Goal: Task Accomplishment & Management: Use online tool/utility

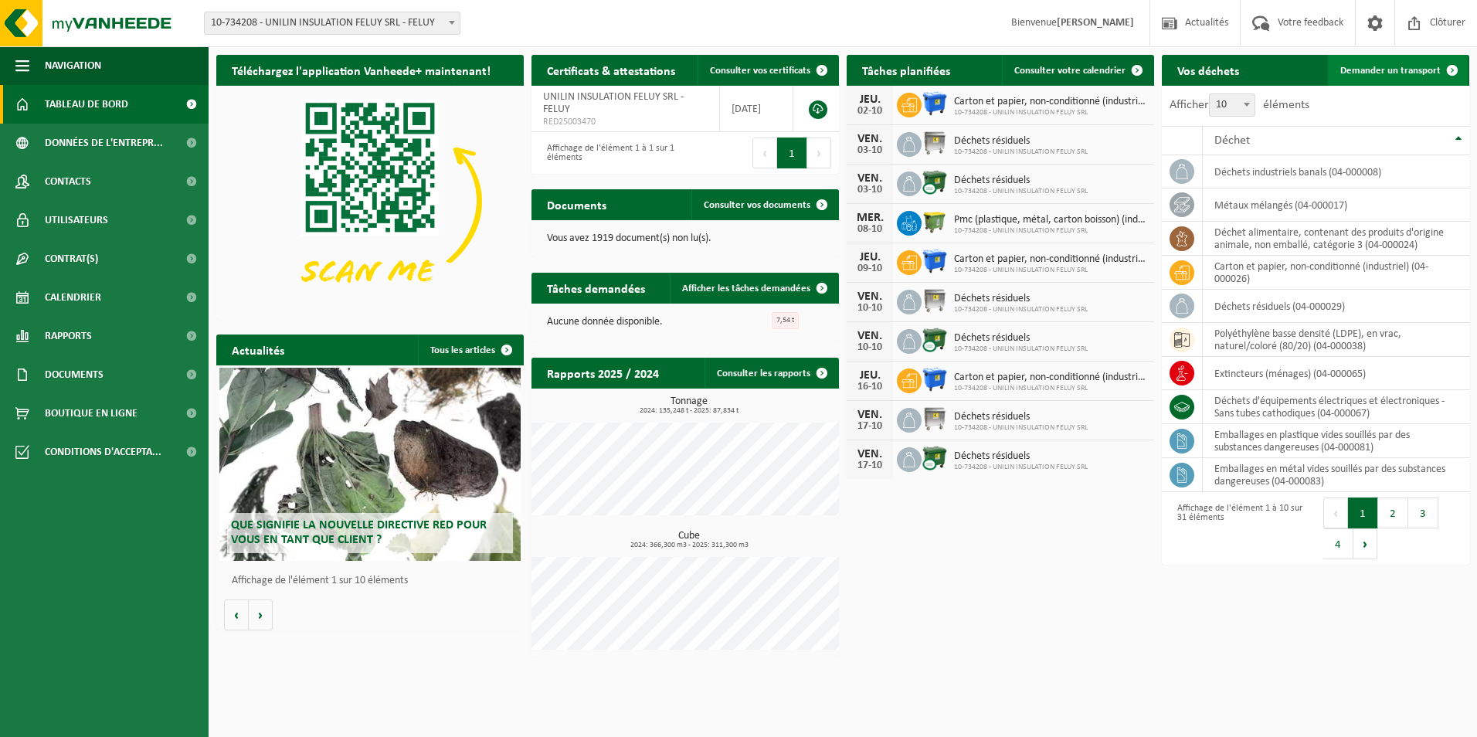
click at [1391, 68] on span "Demander un transport" at bounding box center [1390, 71] width 100 height 10
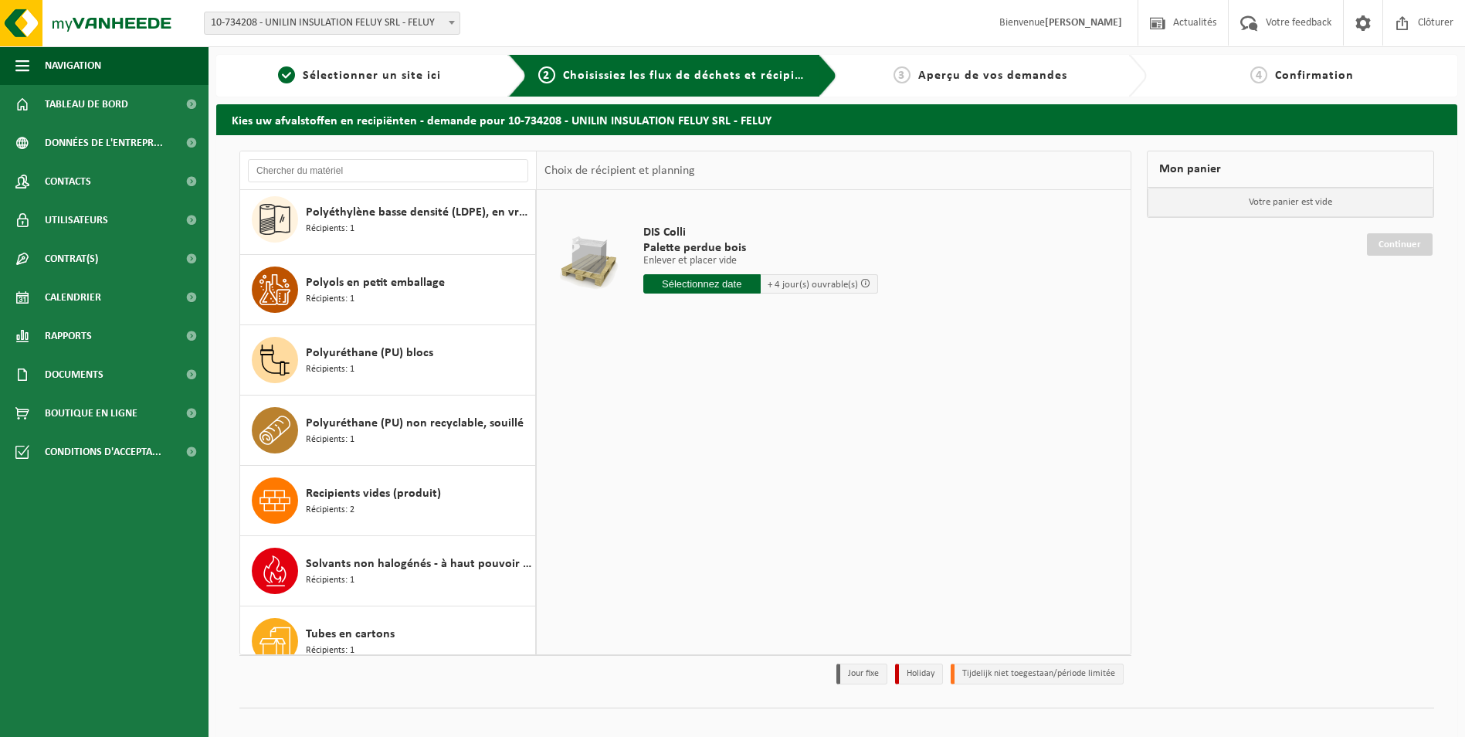
scroll to position [1644, 0]
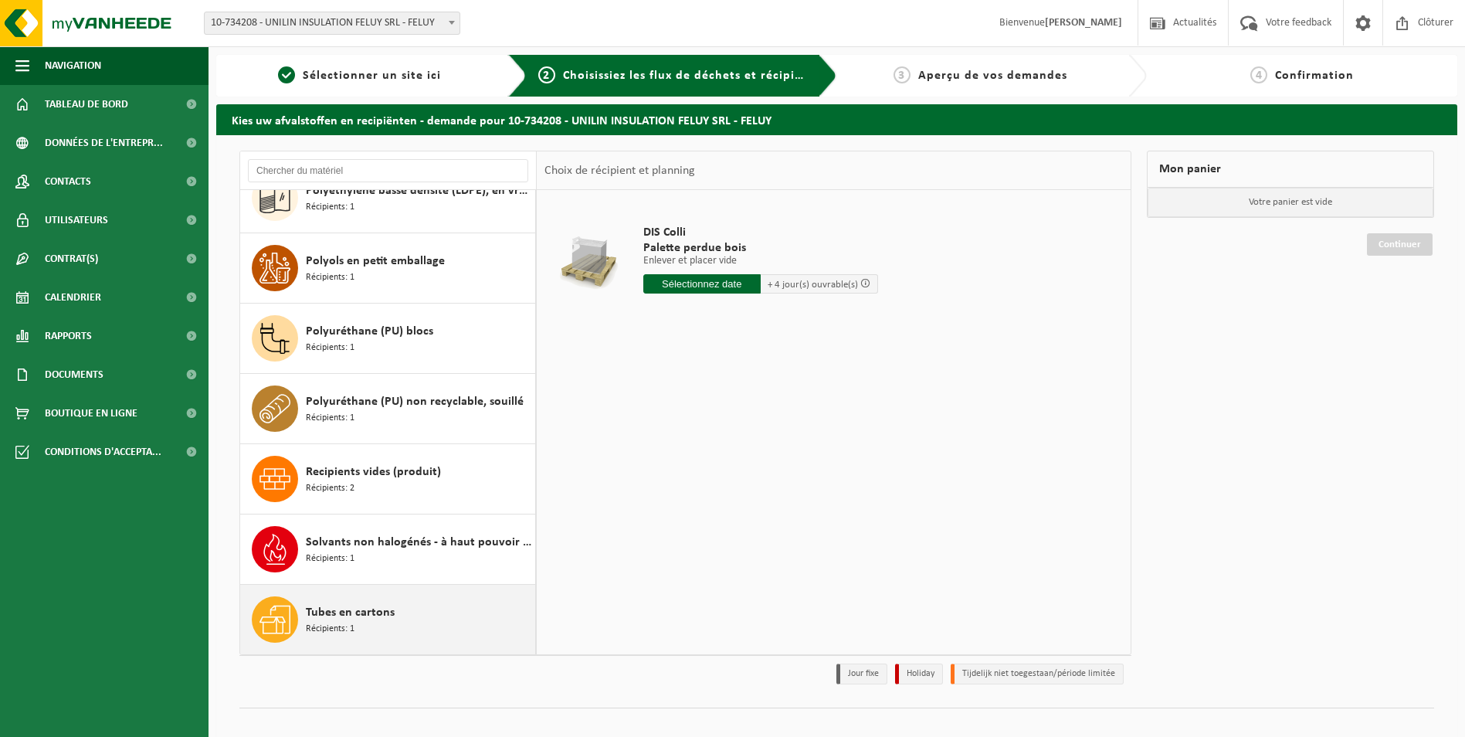
click at [378, 633] on div "Tubes en cartons Récipients: 1" at bounding box center [419, 619] width 226 height 46
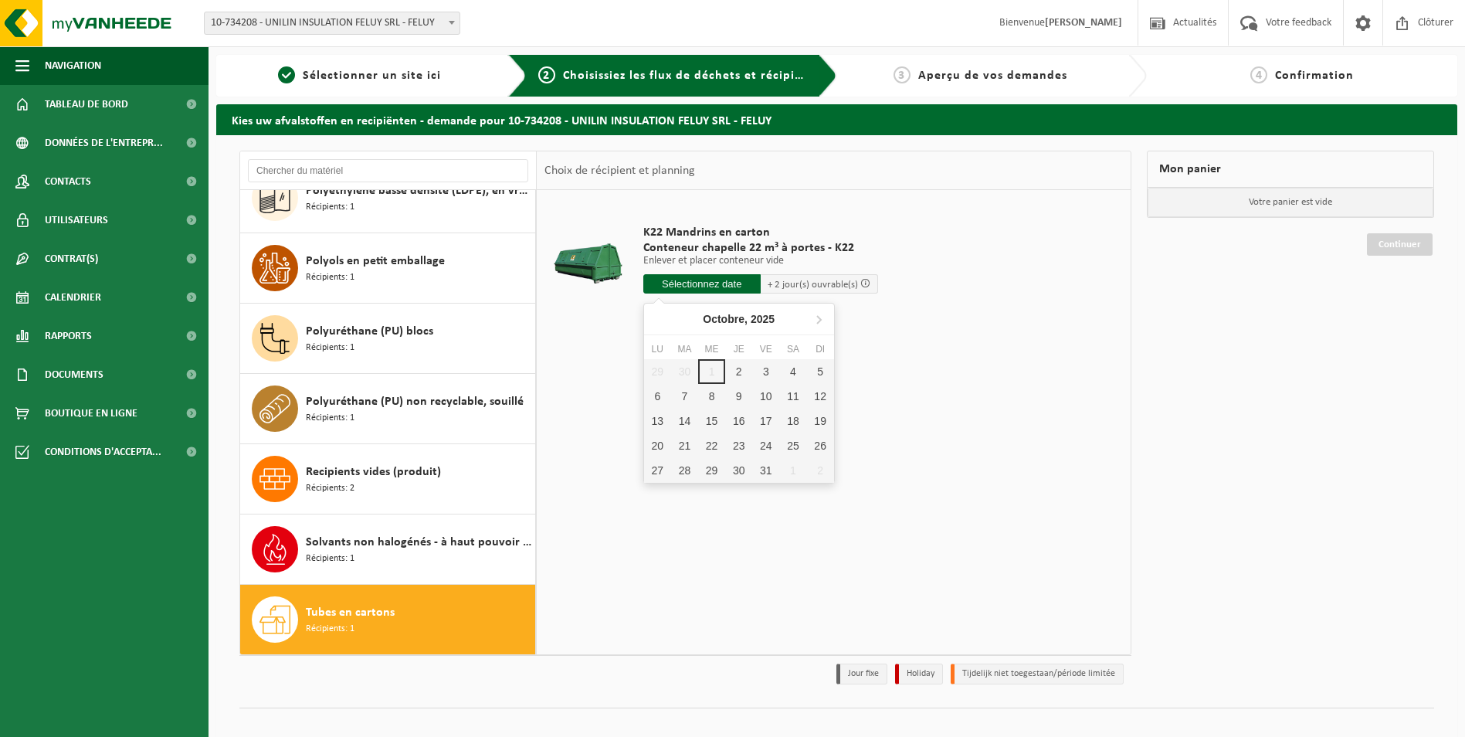
click at [688, 285] on input "text" at bounding box center [701, 283] width 117 height 19
click at [741, 372] on div "2" at bounding box center [738, 371] width 27 height 25
type input "à partir de 2025-10-02"
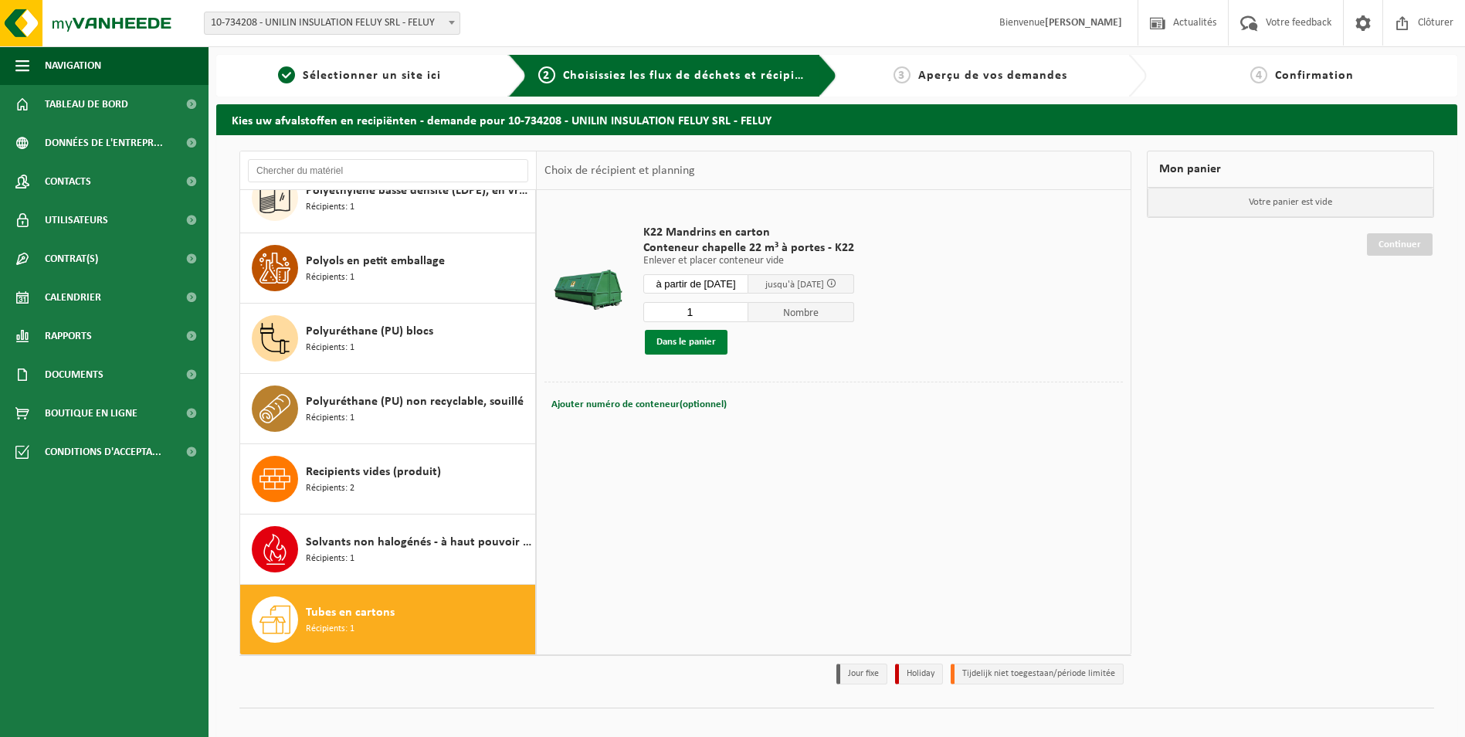
click at [682, 342] on button "Dans le panier" at bounding box center [686, 342] width 83 height 25
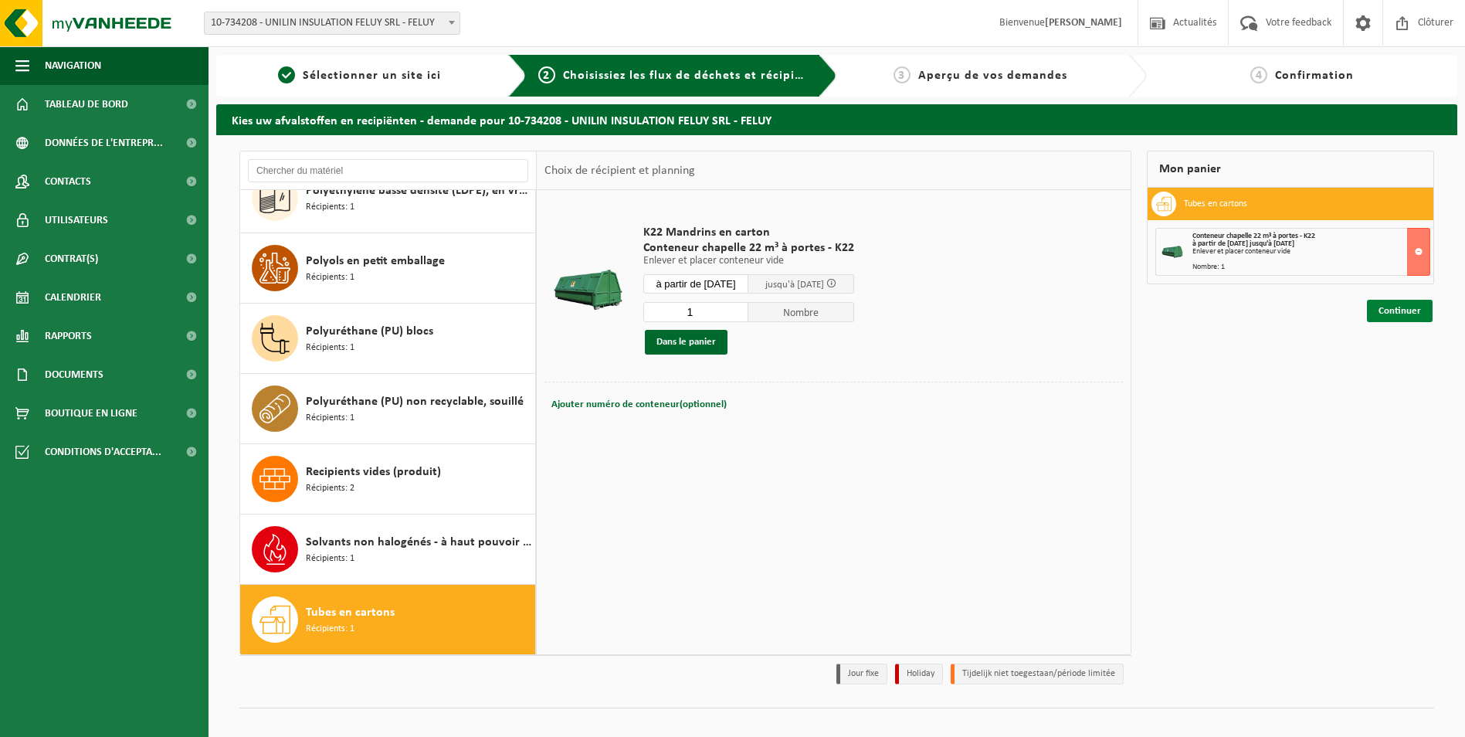
click at [1419, 310] on link "Continuer" at bounding box center [1400, 311] width 66 height 22
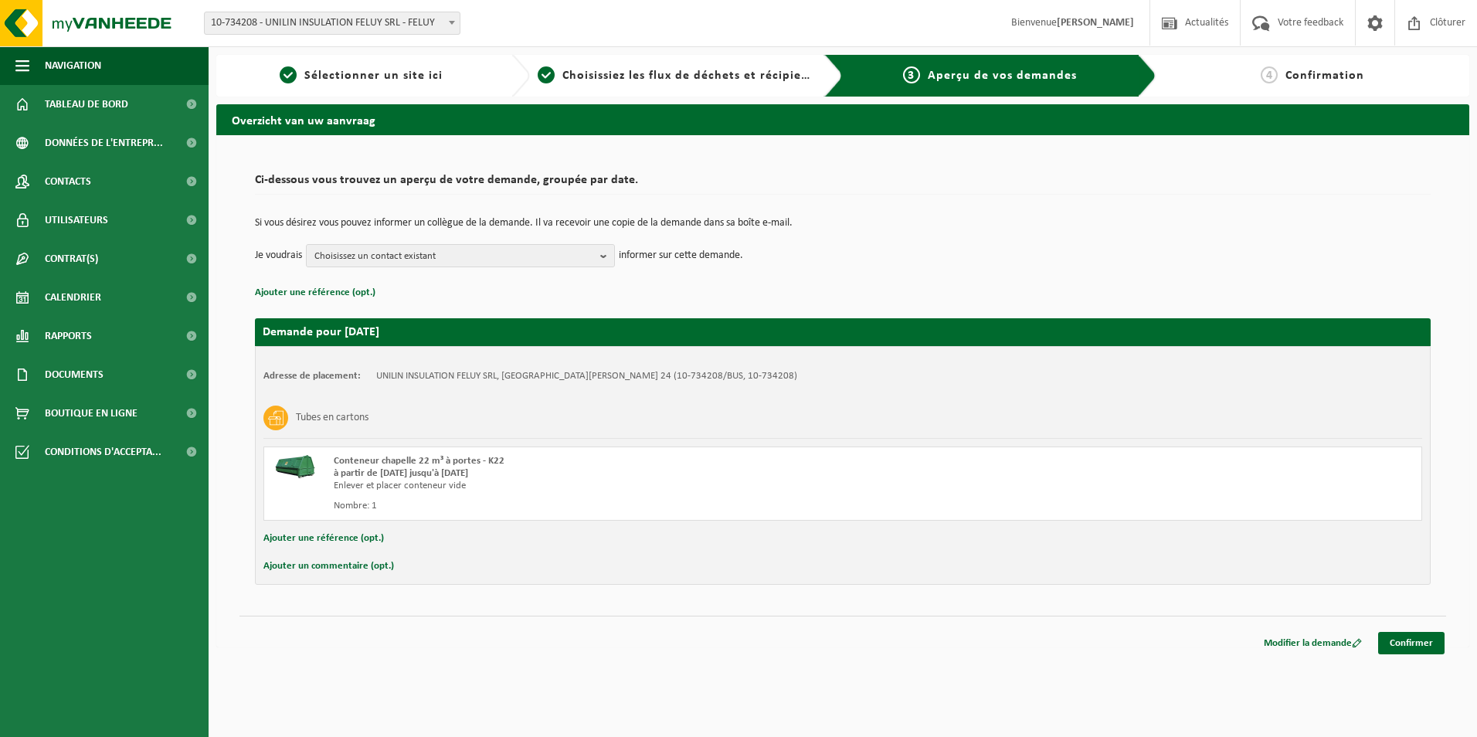
click at [1444, 645] on div "Modifier la demande Confirmer" at bounding box center [1347, 643] width 195 height 22
click at [1431, 645] on link "Confirmer" at bounding box center [1411, 643] width 66 height 22
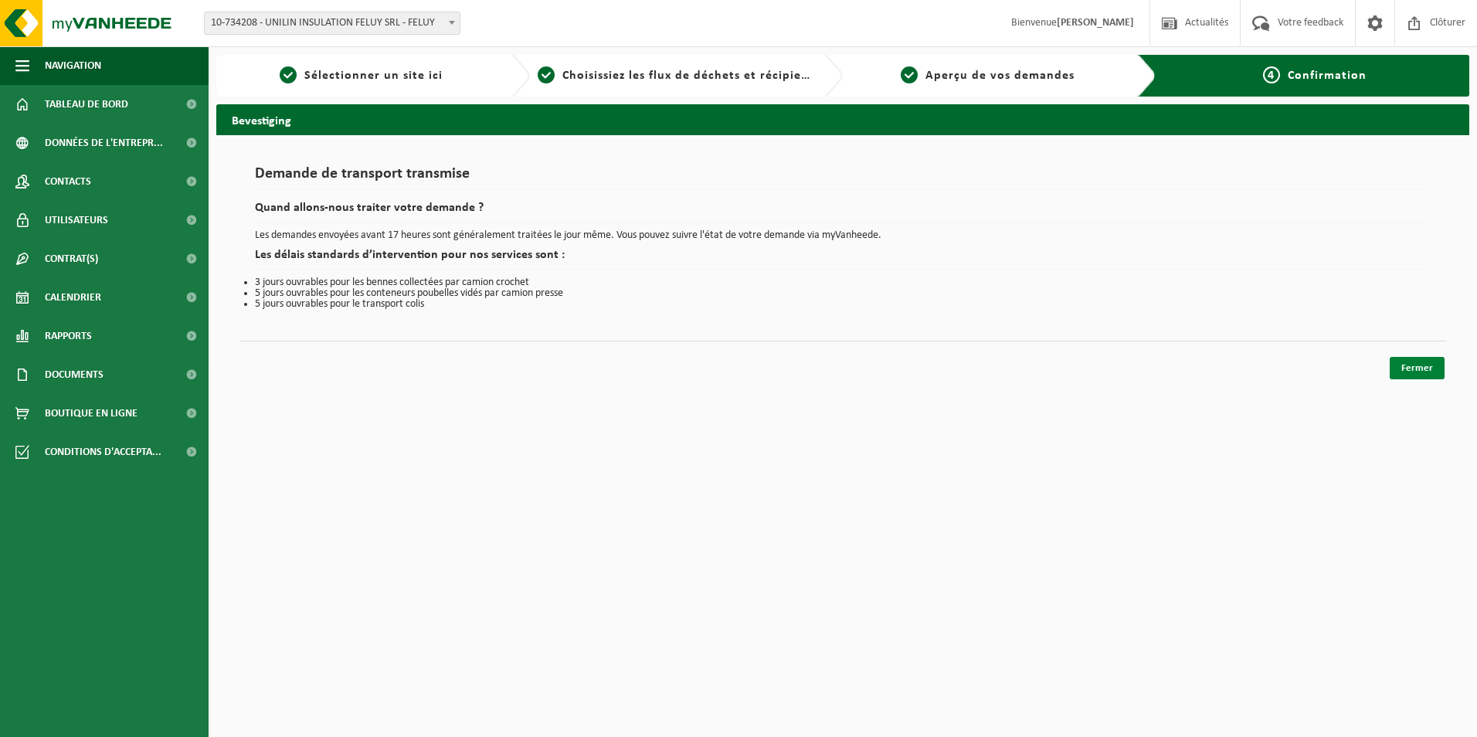
click at [1428, 367] on link "Fermer" at bounding box center [1416, 368] width 55 height 22
